Goal: Information Seeking & Learning: Ask a question

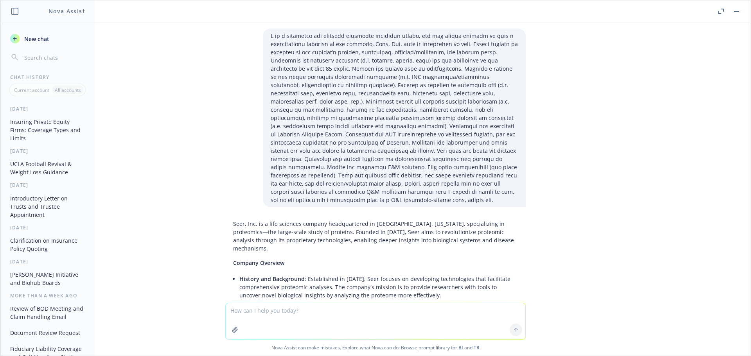
scroll to position [3706, 0]
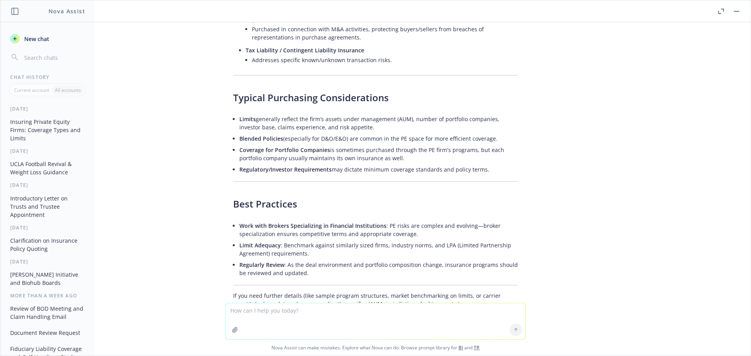
click at [235, 309] on textarea at bounding box center [376, 321] width 300 height 36
type textarea "what is a derivative suit?"
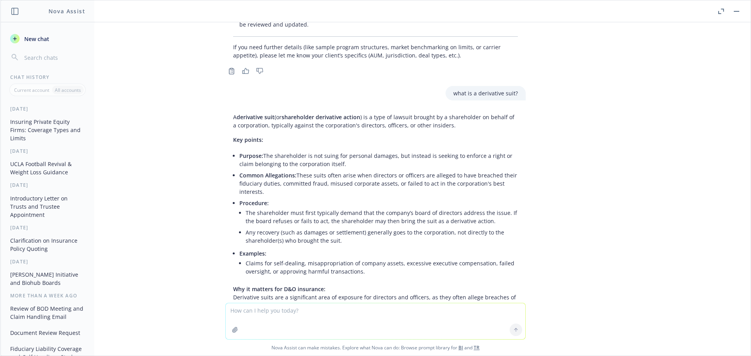
scroll to position [3948, 0]
